Goal: Find specific page/section: Find specific page/section

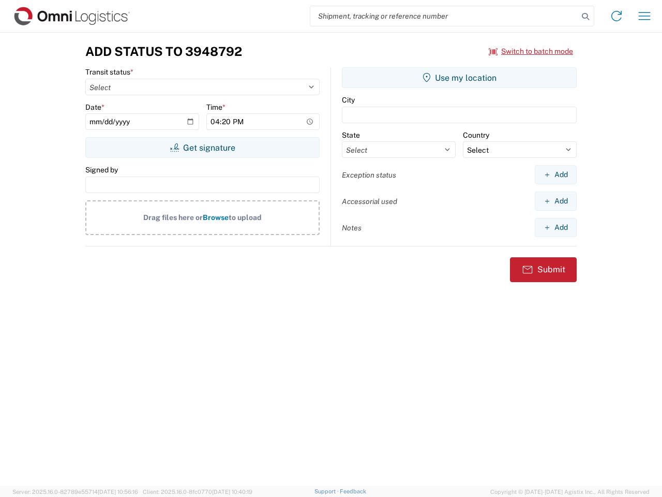
click at [444, 16] on input "search" at bounding box center [444, 16] width 268 height 20
click at [586, 17] on icon at bounding box center [585, 16] width 14 height 14
click at [617, 16] on icon at bounding box center [617, 16] width 17 height 17
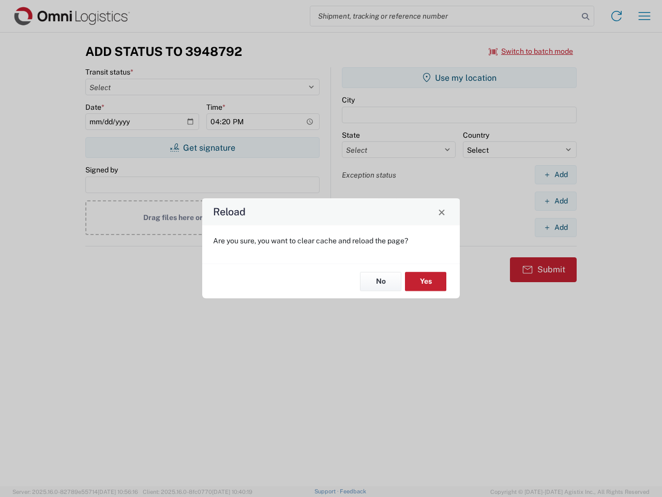
click at [645, 16] on div "Reload Are you sure, you want to clear cache and reload the page? No Yes" at bounding box center [331, 248] width 662 height 497
click at [531, 51] on div "Reload Are you sure, you want to clear cache and reload the page? No Yes" at bounding box center [331, 248] width 662 height 497
click at [202, 147] on div "Reload Are you sure, you want to clear cache and reload the page? No Yes" at bounding box center [331, 248] width 662 height 497
click at [459, 78] on div "Reload Are you sure, you want to clear cache and reload the page? No Yes" at bounding box center [331, 248] width 662 height 497
click at [556, 174] on div "Reload Are you sure, you want to clear cache and reload the page? No Yes" at bounding box center [331, 248] width 662 height 497
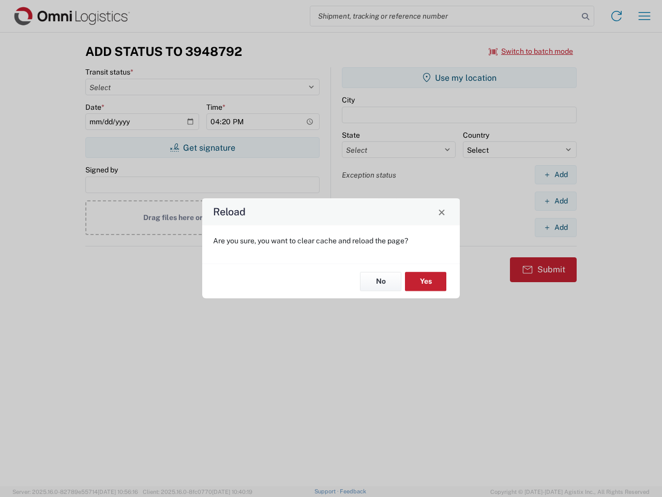
click at [556, 201] on div "Reload Are you sure, you want to clear cache and reload the page? No Yes" at bounding box center [331, 248] width 662 height 497
click at [556, 227] on div "Reload Are you sure, you want to clear cache and reload the page? No Yes" at bounding box center [331, 248] width 662 height 497
